Goal: Information Seeking & Learning: Learn about a topic

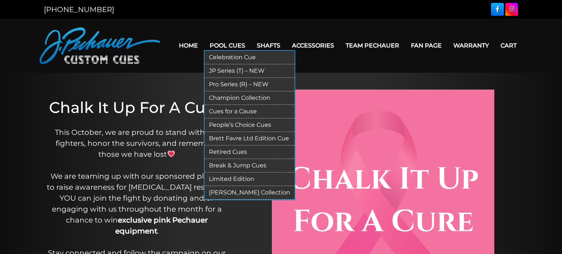
click at [244, 70] on link "JP Series (T) – NEW" at bounding box center [250, 71] width 90 height 14
click at [221, 86] on link "Pro Series (R) – NEW" at bounding box center [250, 85] width 90 height 14
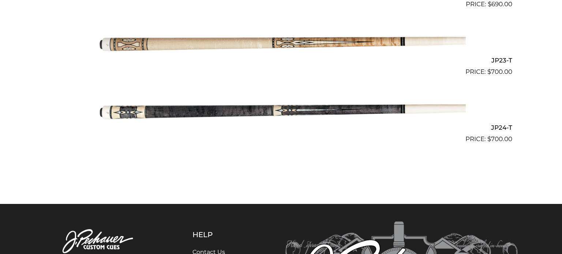
scroll to position [1703, 0]
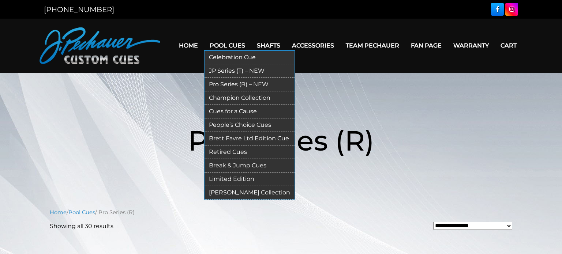
click at [242, 164] on link "Break & Jump Cues" at bounding box center [250, 166] width 90 height 14
click at [224, 72] on link "JP Series (T) – NEW" at bounding box center [250, 71] width 90 height 14
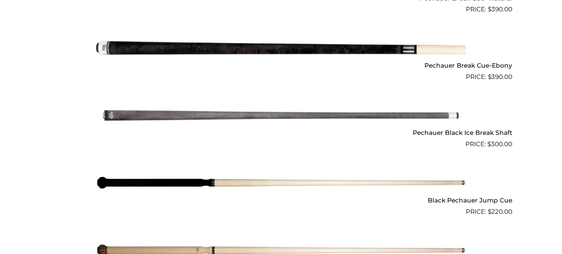
scroll to position [528, 0]
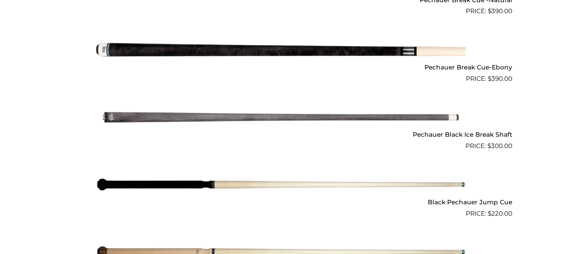
click at [459, 134] on h2 "Pechauer Black Ice Break Shaft" at bounding box center [281, 135] width 463 height 14
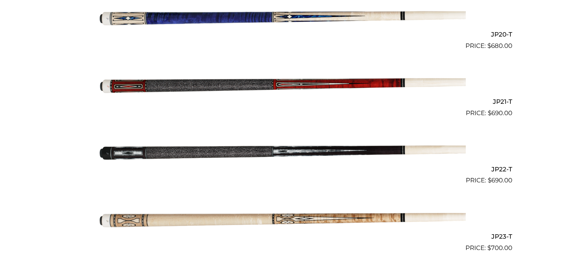
scroll to position [1534, 0]
